Goal: Task Accomplishment & Management: Manage account settings

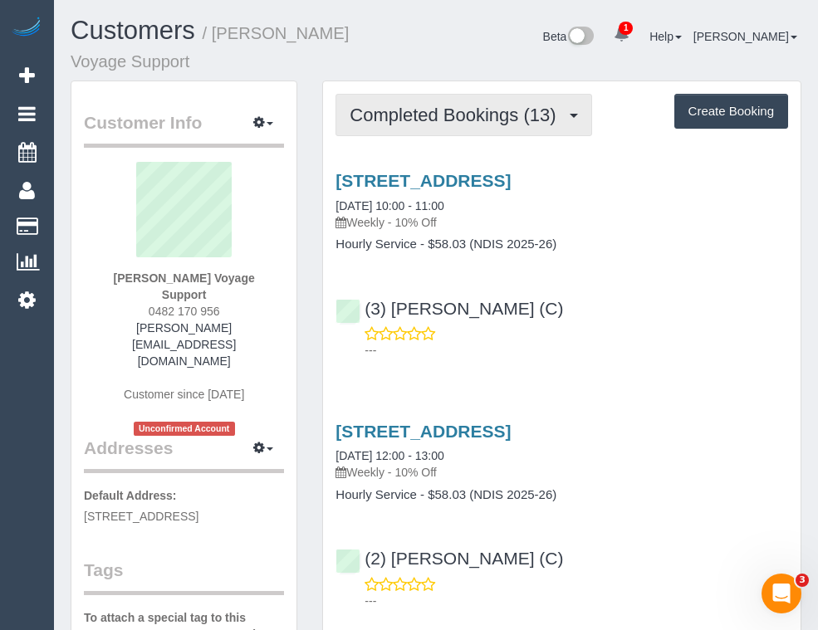
click at [431, 119] on span "Completed Bookings (13)" at bounding box center [457, 115] width 214 height 21
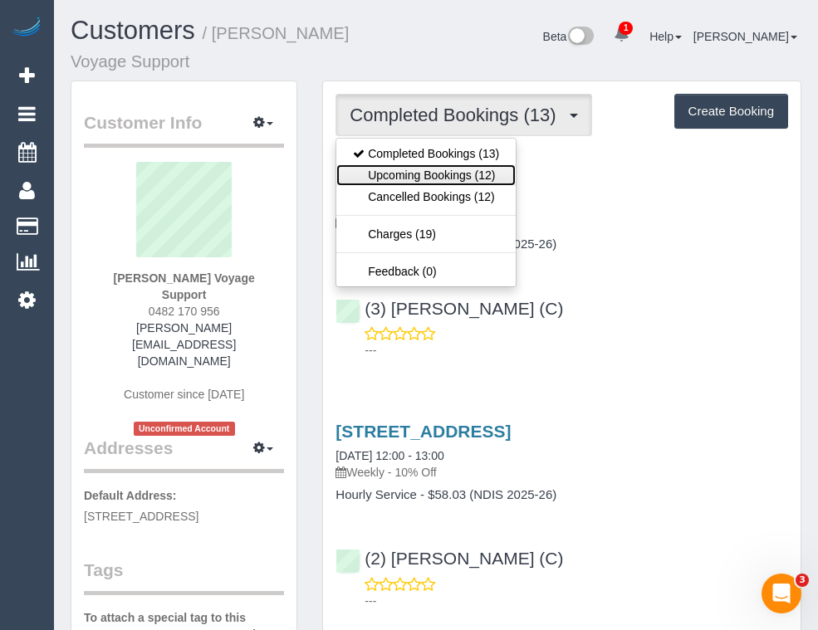
click at [412, 180] on link "Upcoming Bookings (12)" at bounding box center [425, 175] width 179 height 22
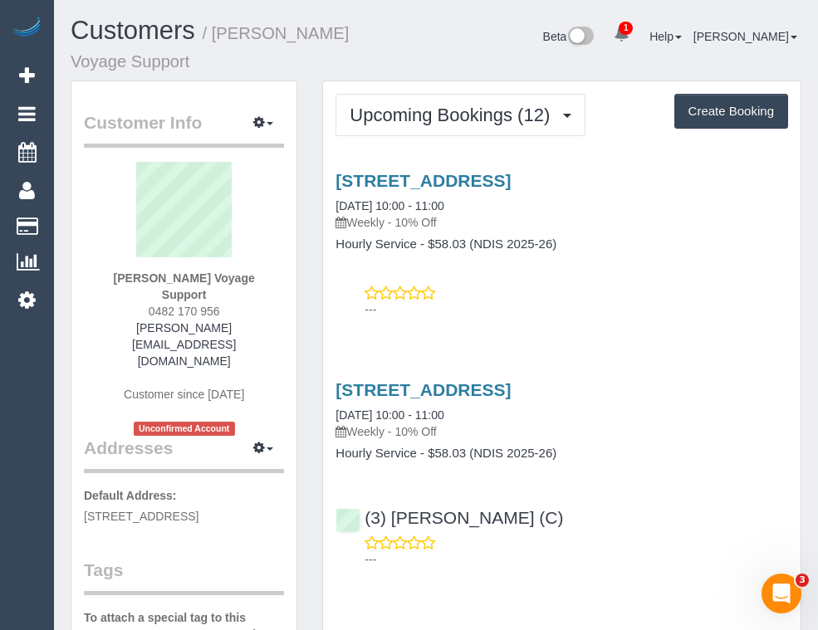
click at [666, 268] on div "[STREET_ADDRESS] [DATE] 10:00 - 11:00 Weekly - 10% Off Hourly Service - $58.03 …" at bounding box center [561, 241] width 477 height 168
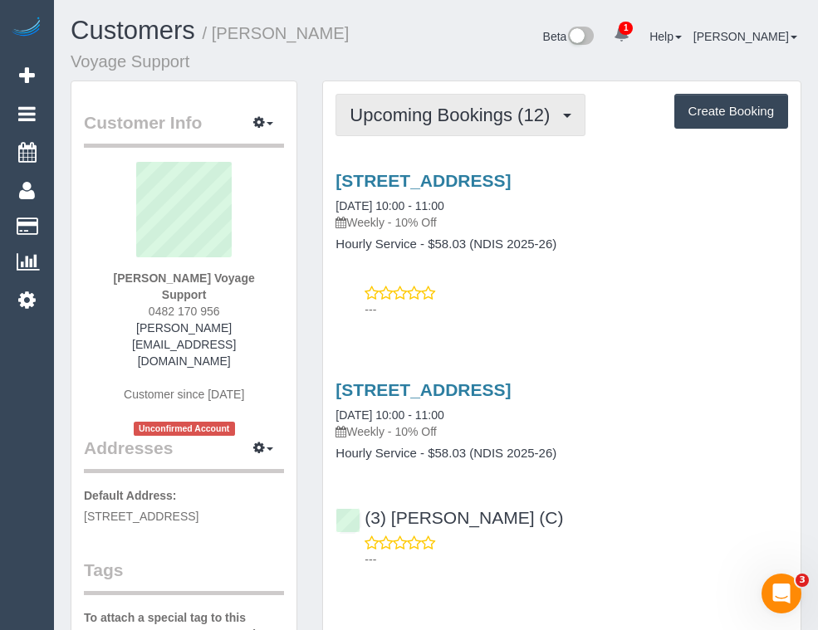
click at [476, 123] on span "Upcoming Bookings (12)" at bounding box center [454, 115] width 208 height 21
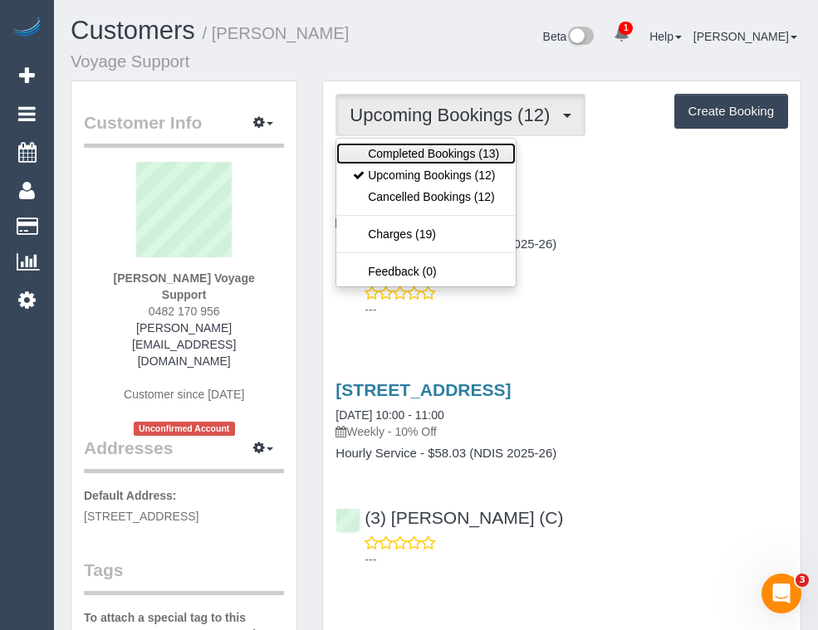
click at [464, 154] on link "Completed Bookings (13)" at bounding box center [425, 154] width 179 height 22
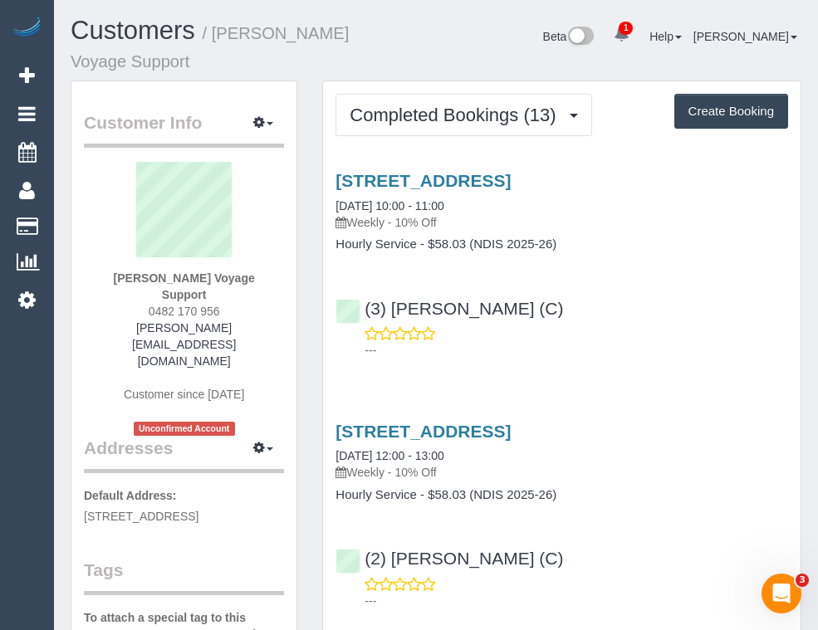
click at [634, 311] on div "(3) [PERSON_NAME] (C) ---" at bounding box center [561, 322] width 477 height 75
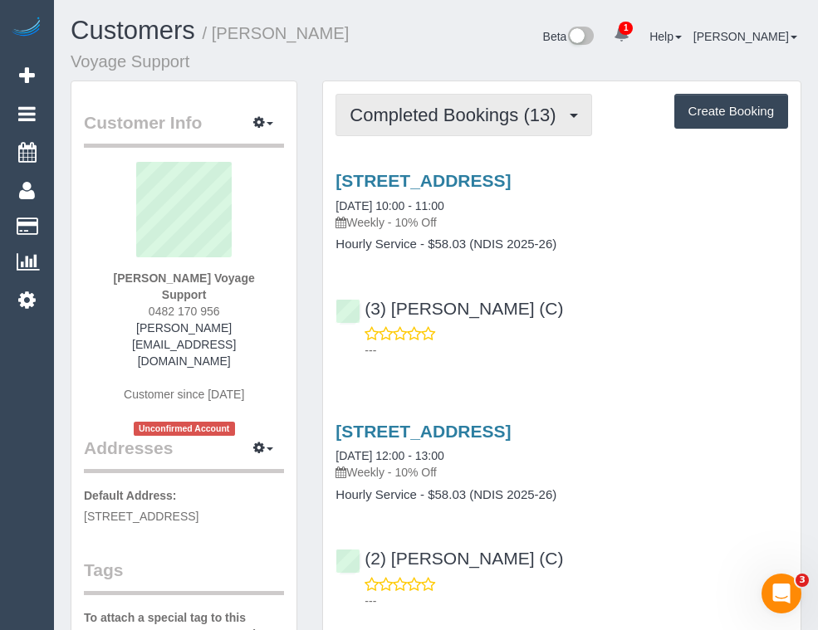
click at [435, 122] on span "Completed Bookings (13)" at bounding box center [457, 115] width 214 height 21
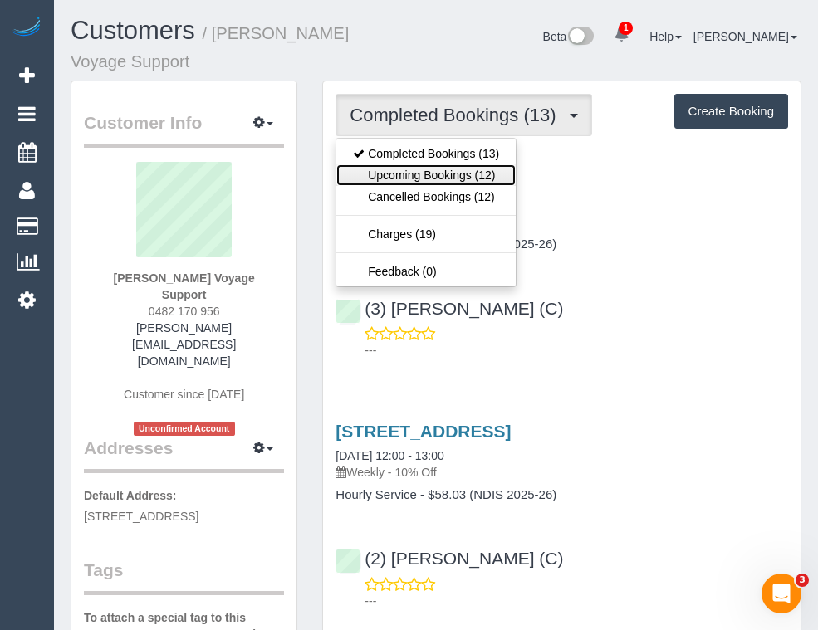
click at [442, 178] on link "Upcoming Bookings (12)" at bounding box center [425, 175] width 179 height 22
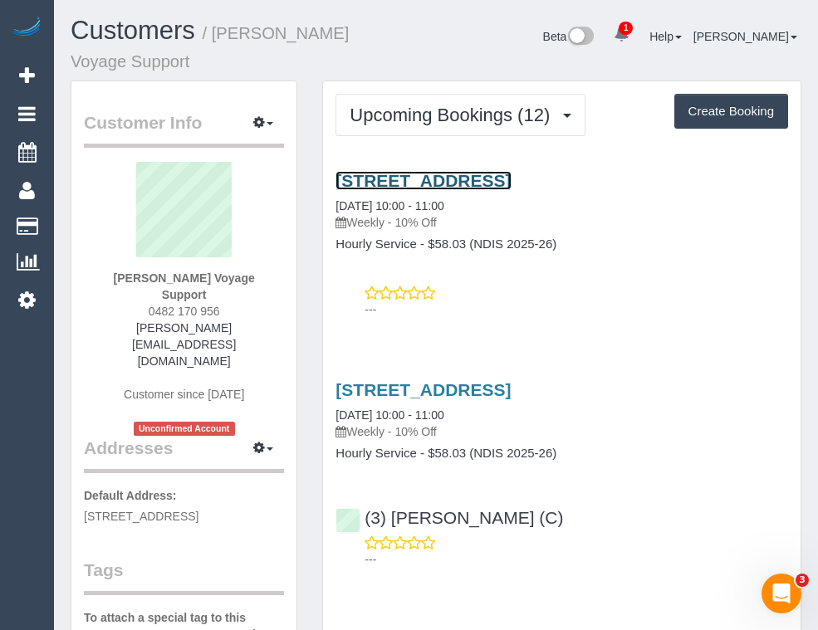
click at [472, 175] on link "[STREET_ADDRESS]" at bounding box center [422, 180] width 175 height 19
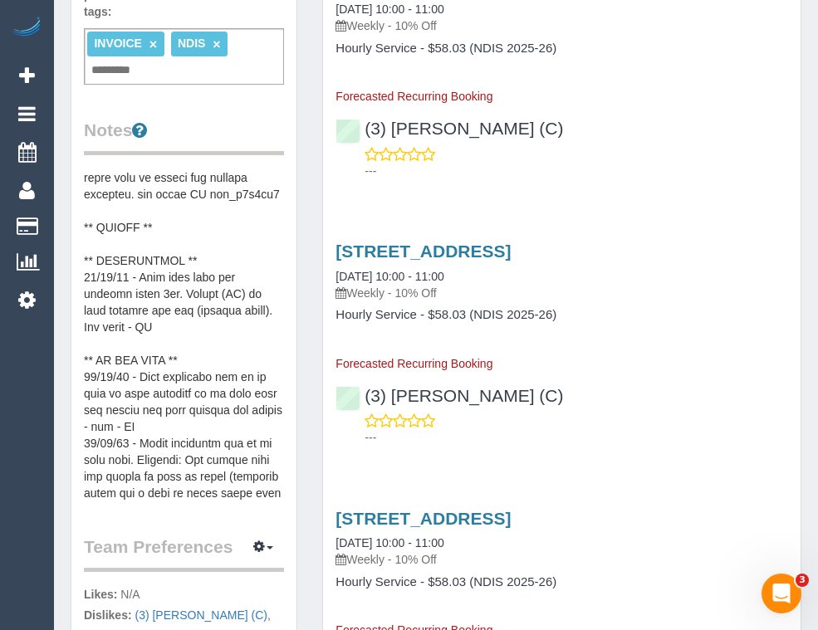
scroll to position [664, 0]
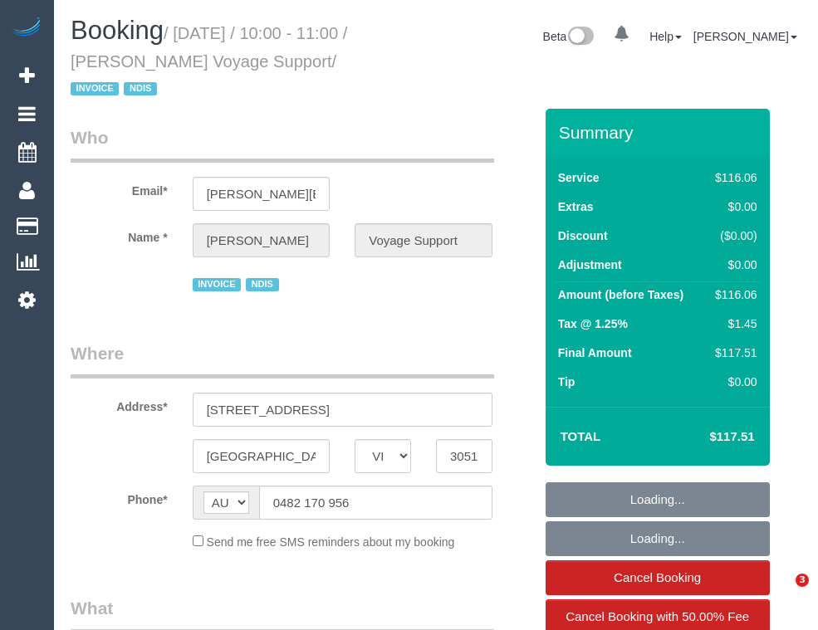
select select "VIC"
select select "number:28"
select select "number:14"
select select "number:19"
select select "number:36"
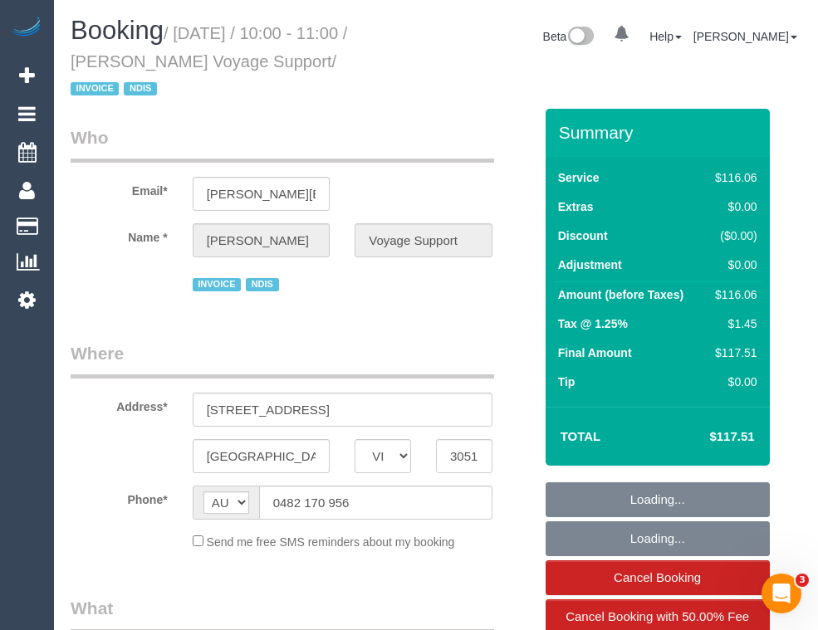
select select "number:33"
select select "number:12"
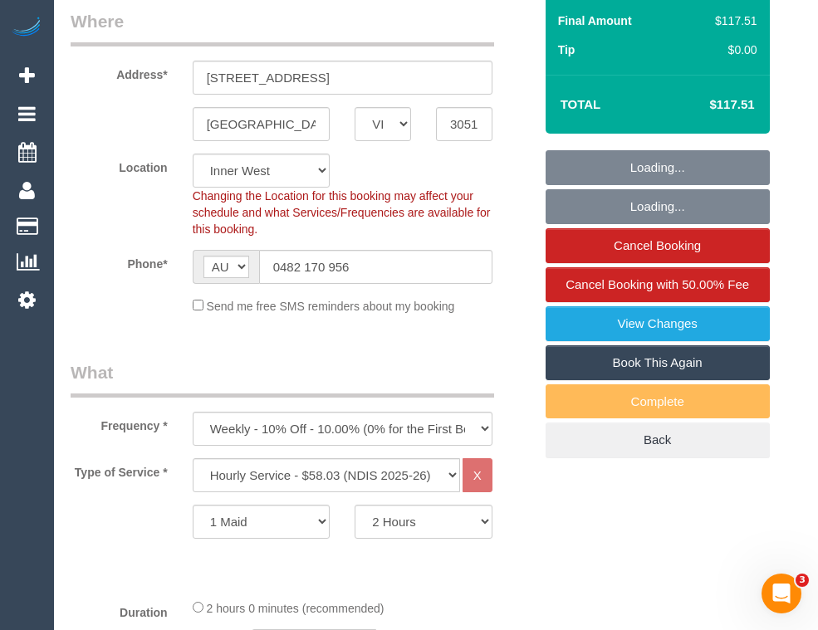
select select "object:1478"
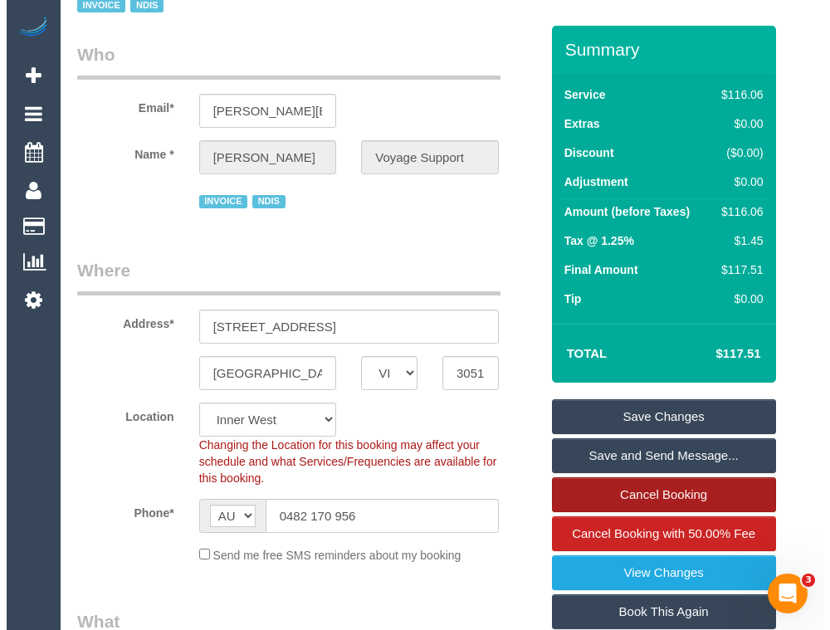
scroll to position [332, 0]
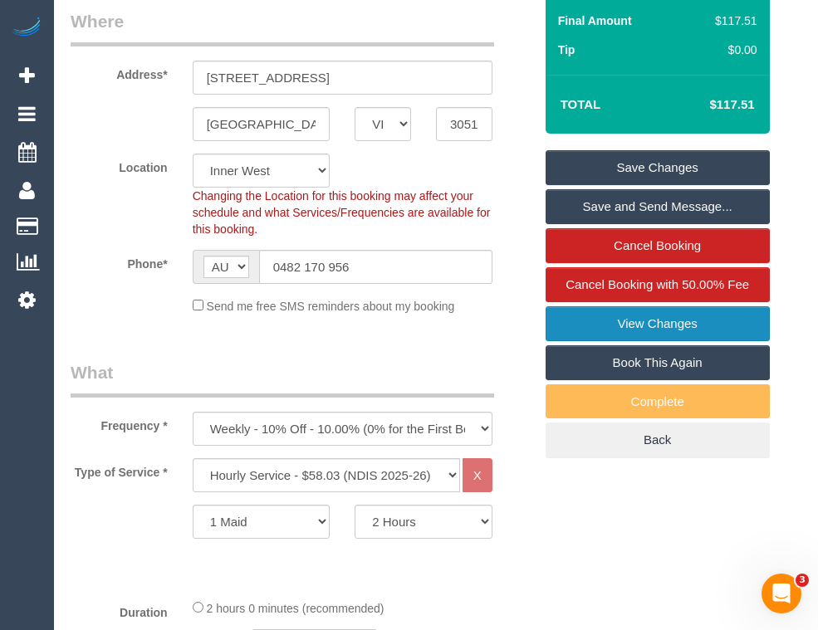
click at [647, 321] on link "View Changes" at bounding box center [658, 323] width 224 height 35
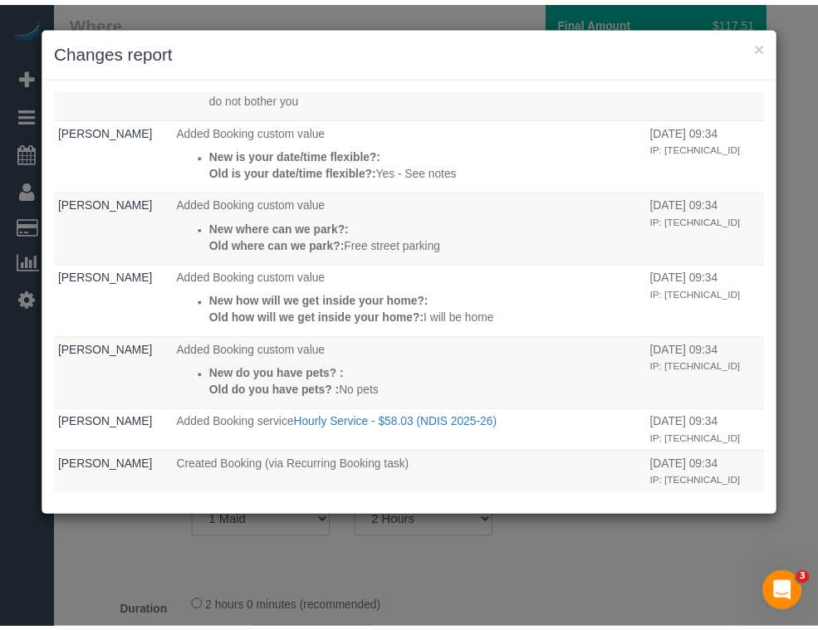
scroll to position [628, 0]
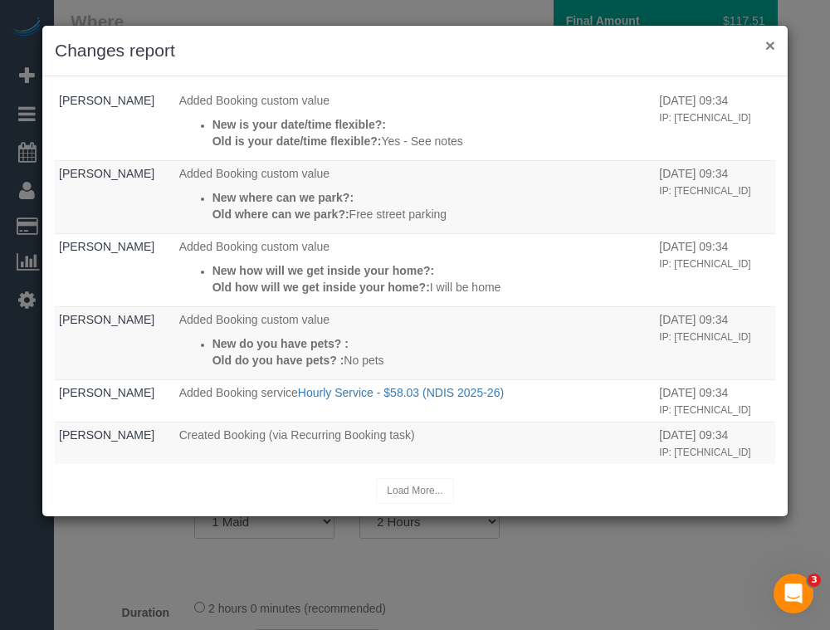
click at [771, 50] on button "×" at bounding box center [771, 45] width 10 height 17
